Goal: Task Accomplishment & Management: Use online tool/utility

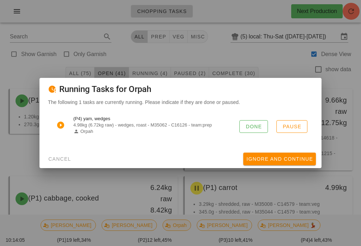
scroll to position [1758, 0]
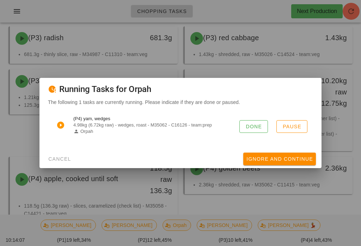
click at [305, 124] on button "Pause" at bounding box center [292, 126] width 31 height 13
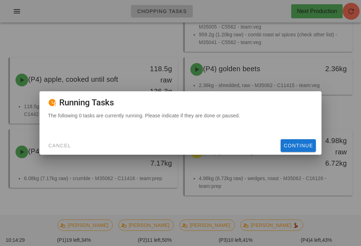
click at [302, 143] on span "Continue" at bounding box center [299, 146] width 30 height 6
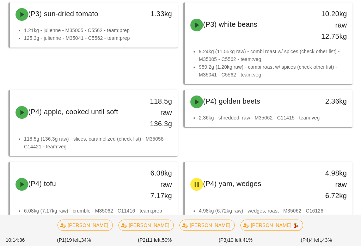
scroll to position [1747, 0]
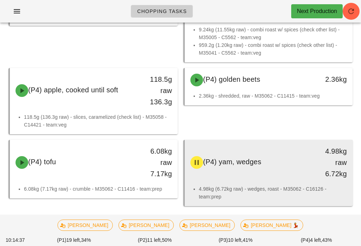
click at [289, 167] on div "(P4) yam, wedges" at bounding box center [248, 162] width 124 height 21
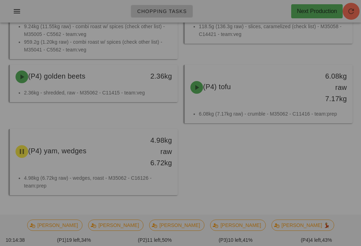
scroll to position [1616, 0]
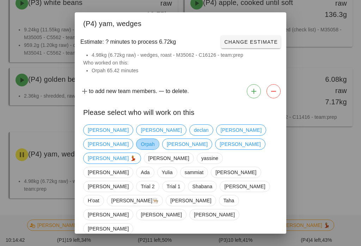
click at [155, 146] on span "Orpah" at bounding box center [148, 144] width 14 height 11
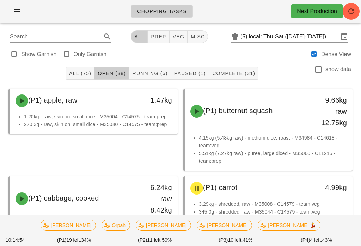
click at [152, 72] on span "Running (6)" at bounding box center [150, 74] width 36 height 6
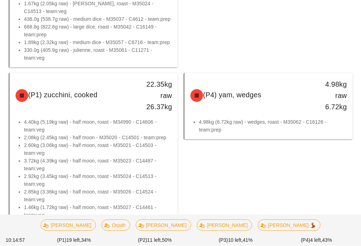
scroll to position [341, 0]
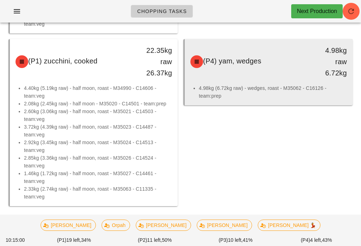
click at [319, 70] on div "4.98kg raw 6.72kg" at bounding box center [330, 62] width 33 height 34
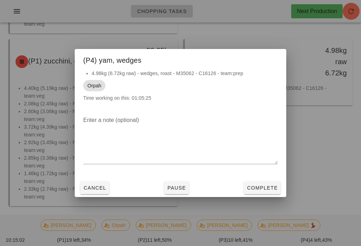
click at [274, 189] on button "Complete" at bounding box center [262, 188] width 37 height 13
